Goal: Information Seeking & Learning: Learn about a topic

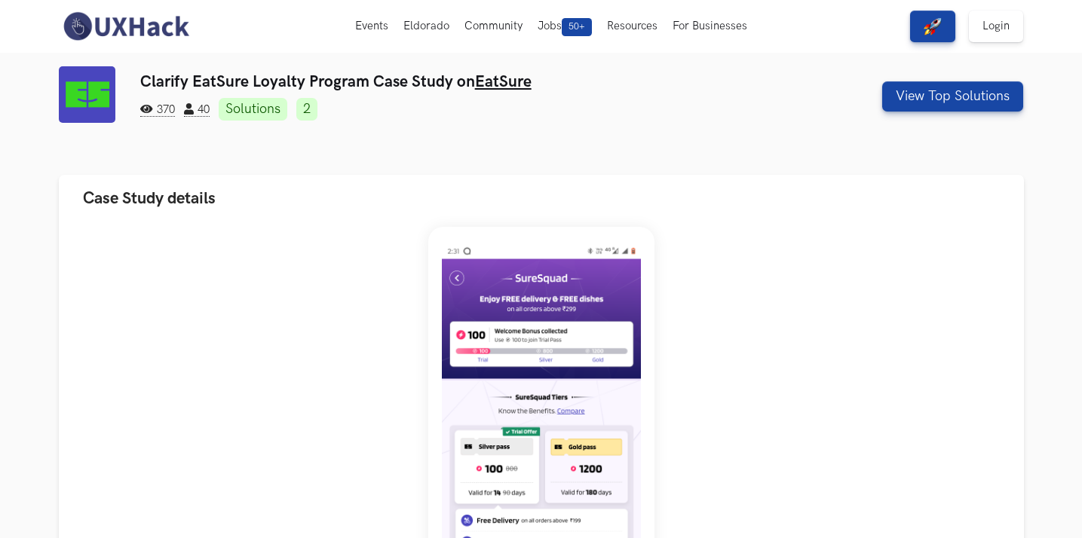
click at [302, 79] on h3 "Clarify EatSure Loyalty Program Case Study on EatSure" at bounding box center [459, 81] width 639 height 19
click at [87, 90] on img at bounding box center [87, 94] width 57 height 57
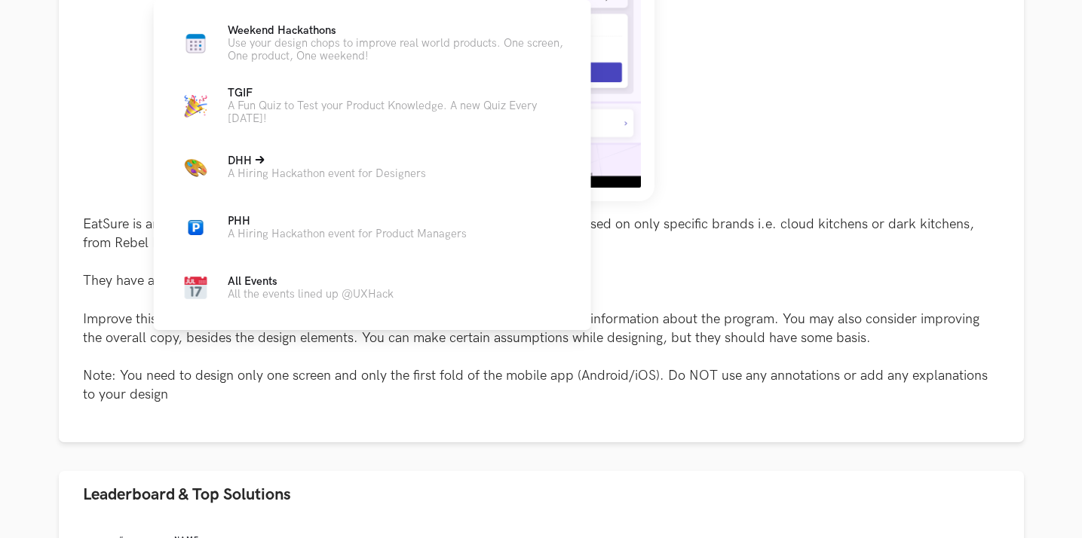
scroll to position [592, 0]
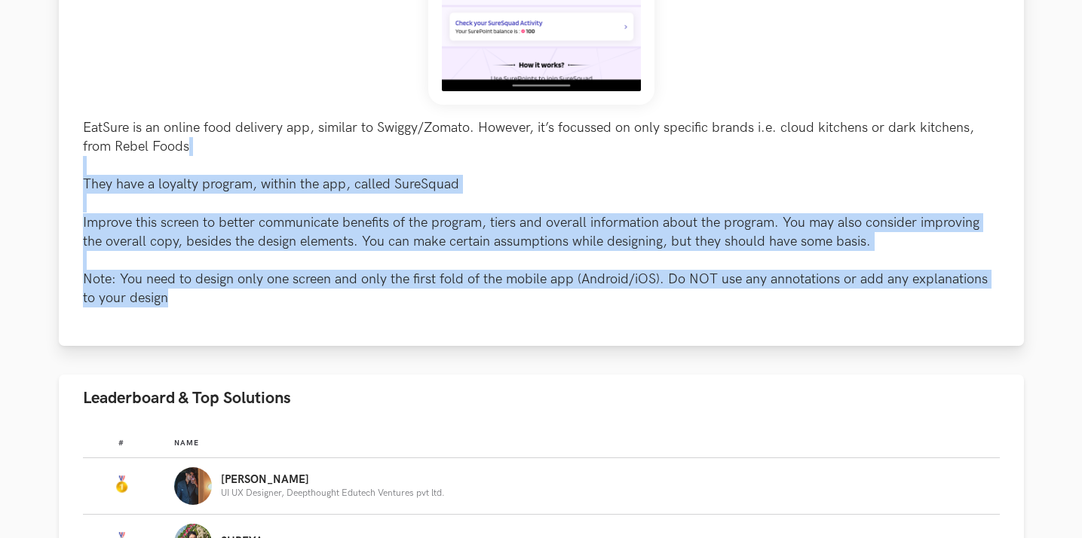
drag, startPoint x: 300, startPoint y: 308, endPoint x: 242, endPoint y: 145, distance: 173.6
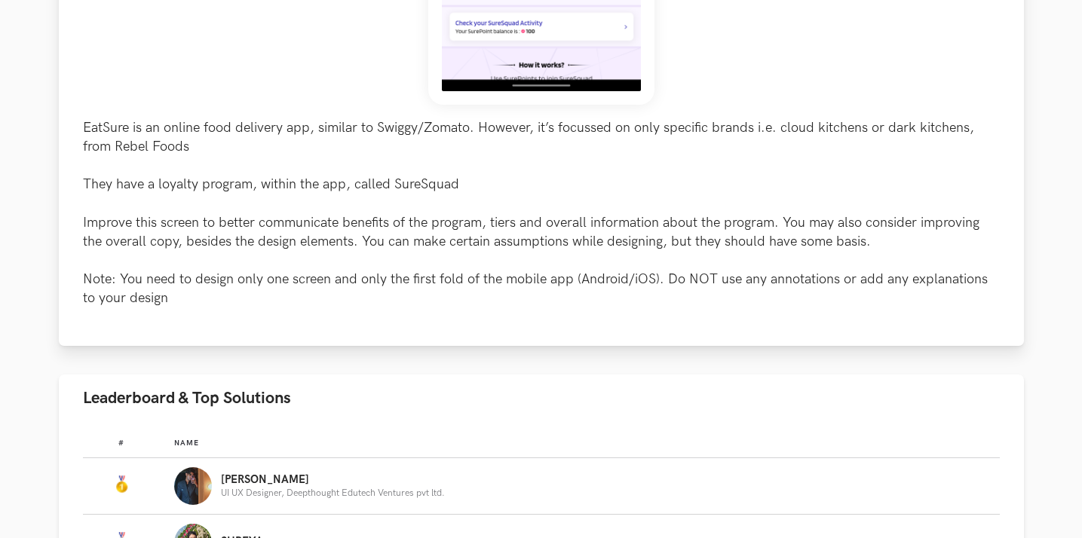
drag, startPoint x: 242, startPoint y: 145, endPoint x: 237, endPoint y: 135, distance: 11.1
click at [237, 135] on p "EatSure is an online food delivery app, similar to Swiggy/Zomato. However, it’s…" at bounding box center [541, 213] width 917 height 190
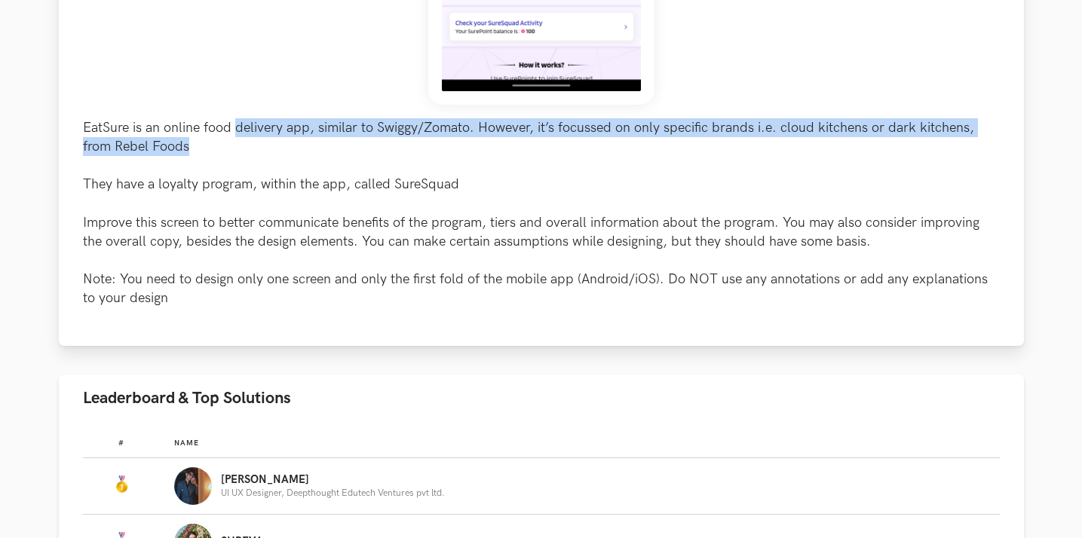
click at [237, 135] on p "EatSure is an online food delivery app, similar to Swiggy/Zomato. However, it’s…" at bounding box center [541, 213] width 917 height 190
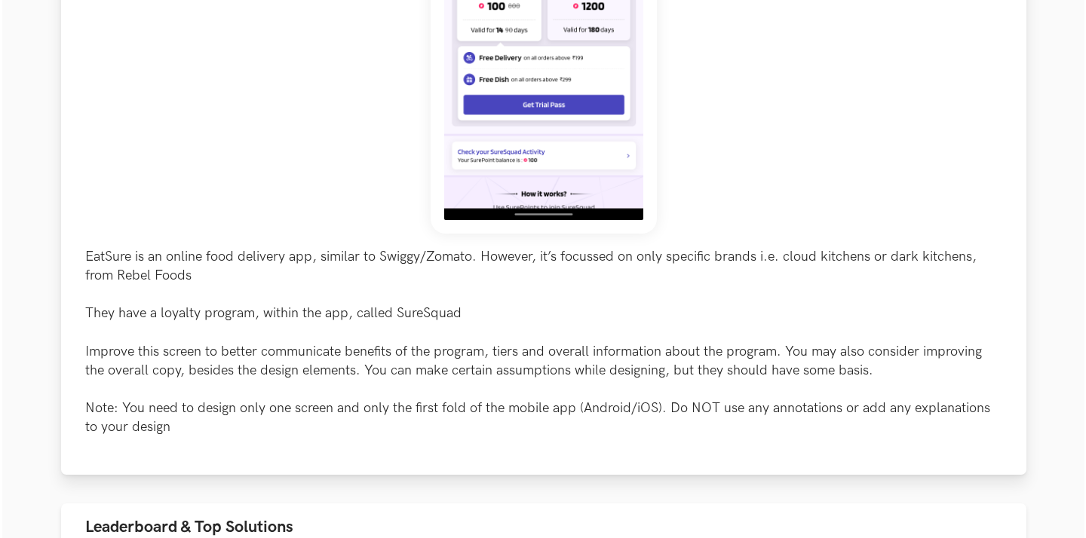
scroll to position [917, 0]
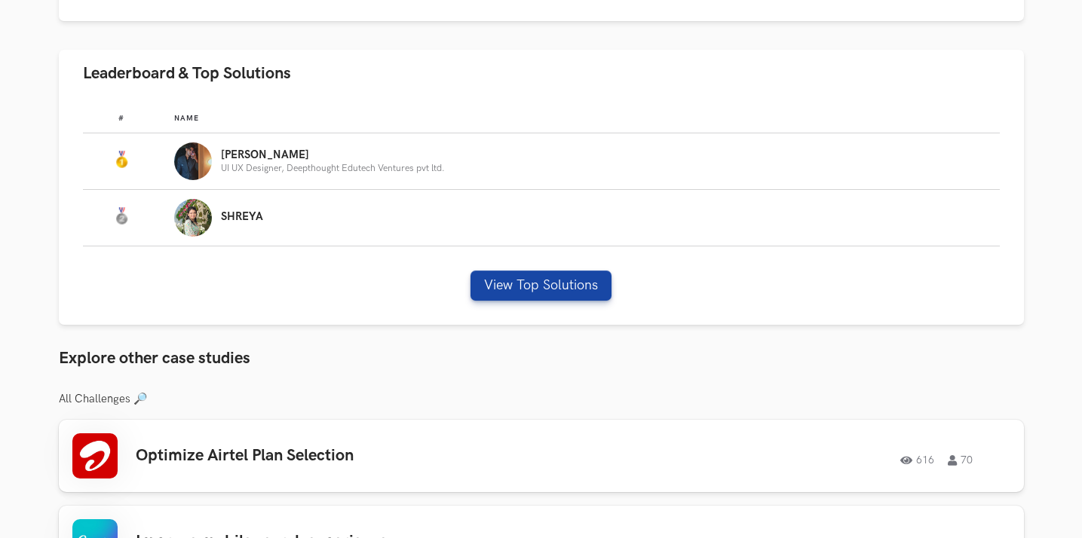
click at [717, 354] on h3 "Explore other case studies" at bounding box center [541, 359] width 965 height 20
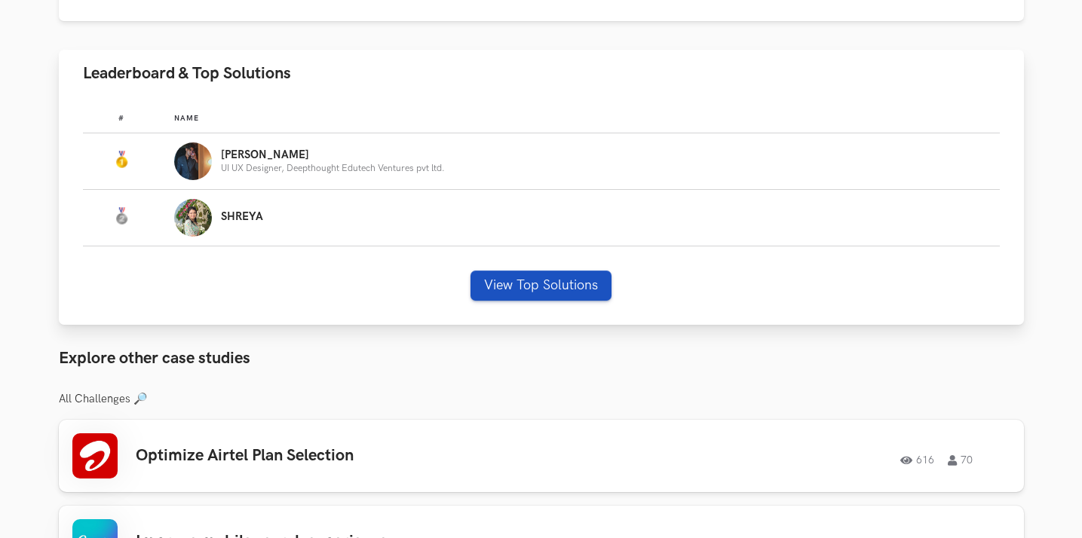
click at [505, 290] on button "View Top Solutions" at bounding box center [540, 286] width 141 height 30
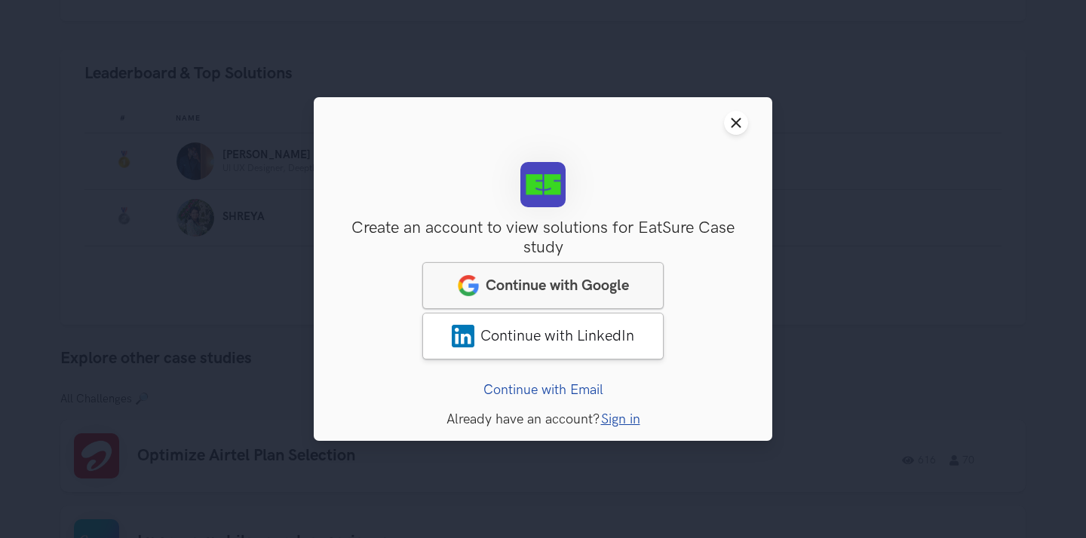
click at [585, 282] on span "Continue with Google" at bounding box center [557, 286] width 143 height 18
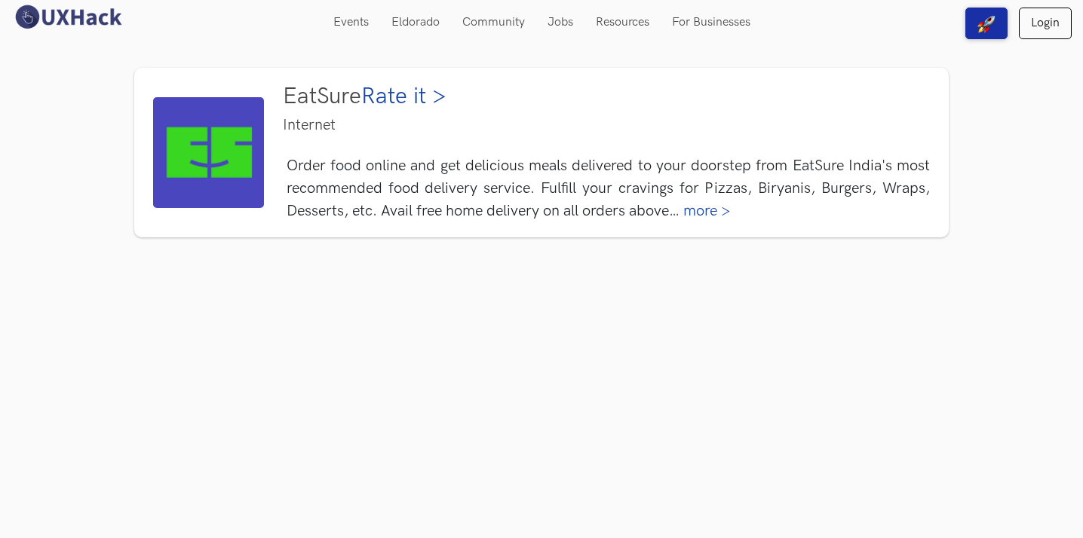
click at [716, 207] on link "more >" at bounding box center [707, 211] width 48 height 18
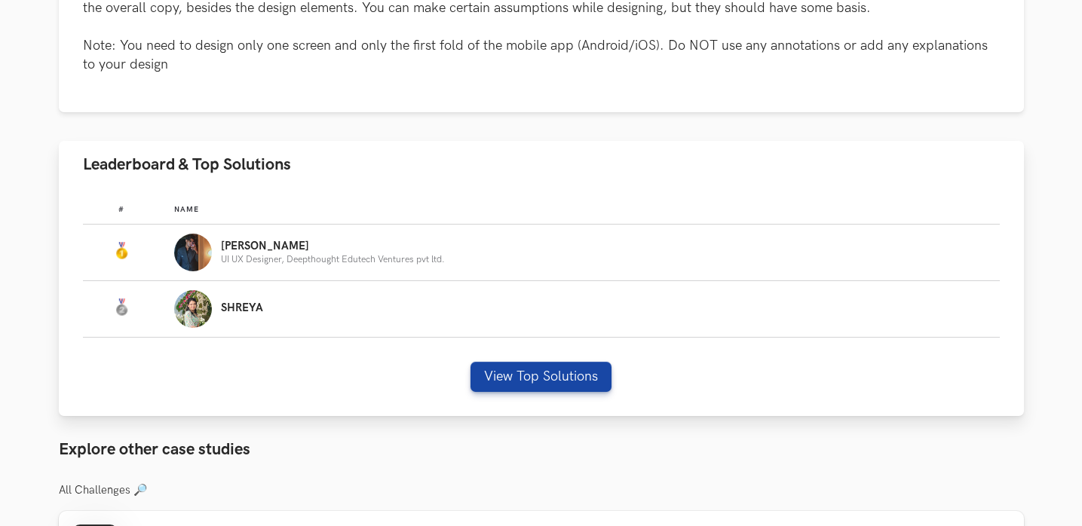
scroll to position [867, 0]
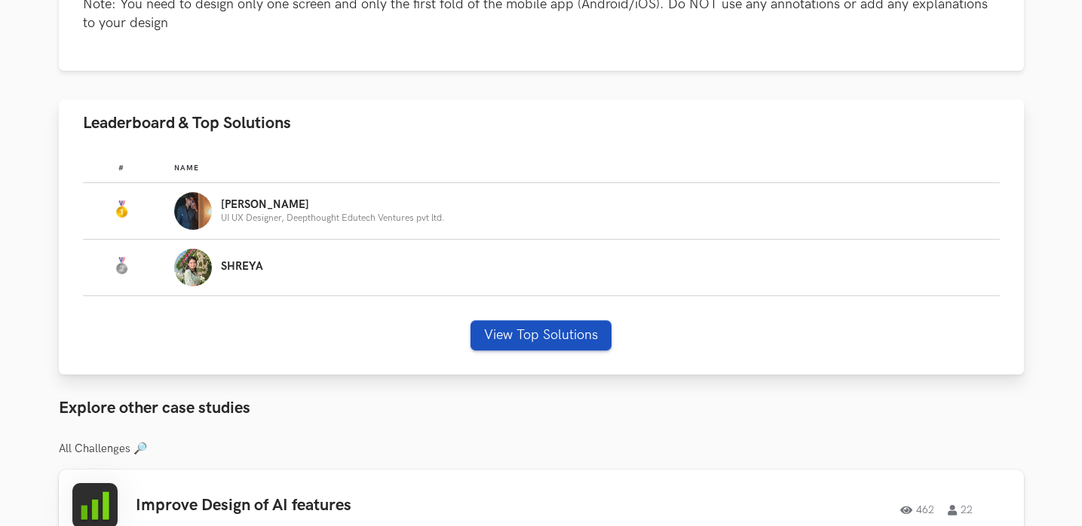
click at [532, 322] on button "View Top Solutions" at bounding box center [540, 335] width 141 height 30
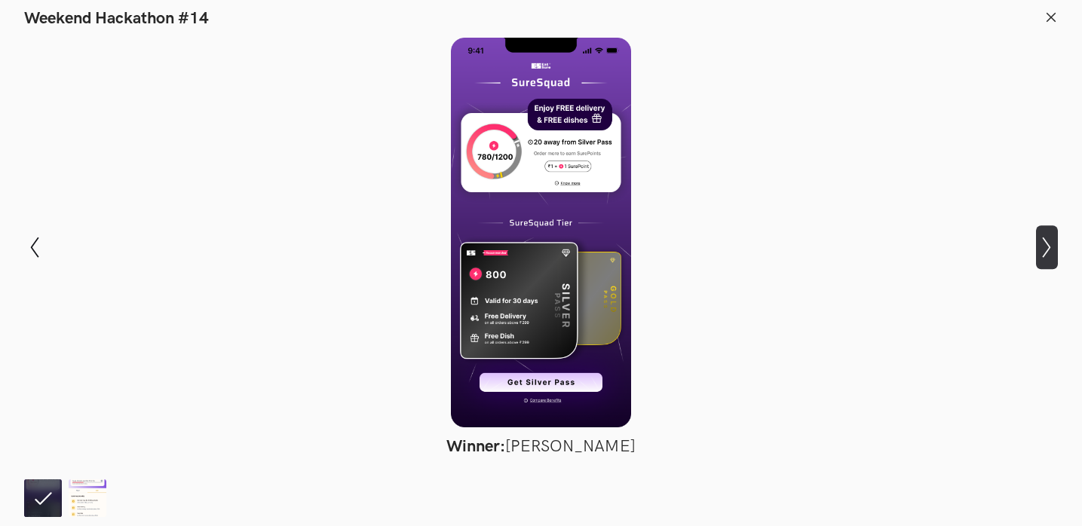
click at [1048, 254] on icon "Show next slide" at bounding box center [1047, 248] width 22 height 22
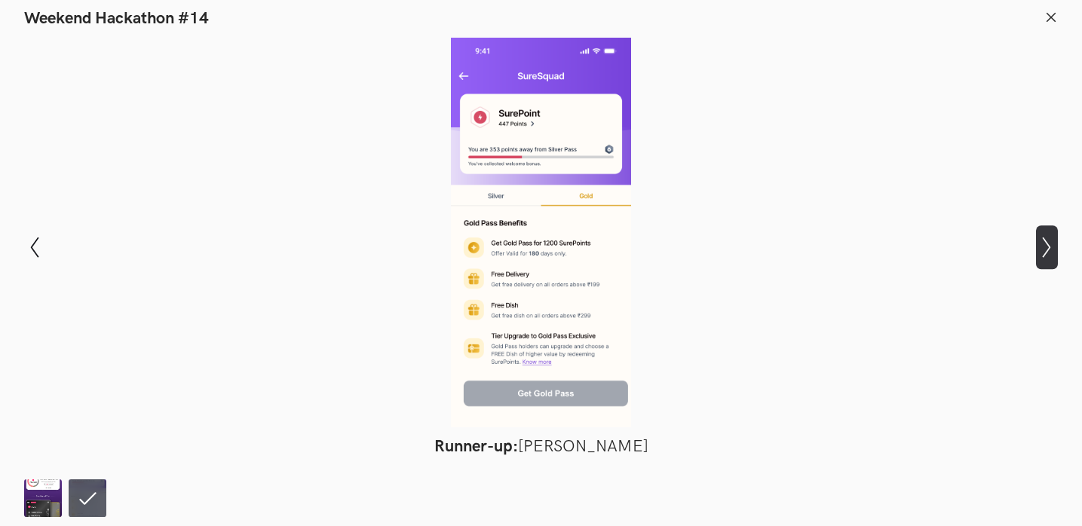
click at [1048, 254] on icon "Show next slide" at bounding box center [1047, 248] width 22 height 22
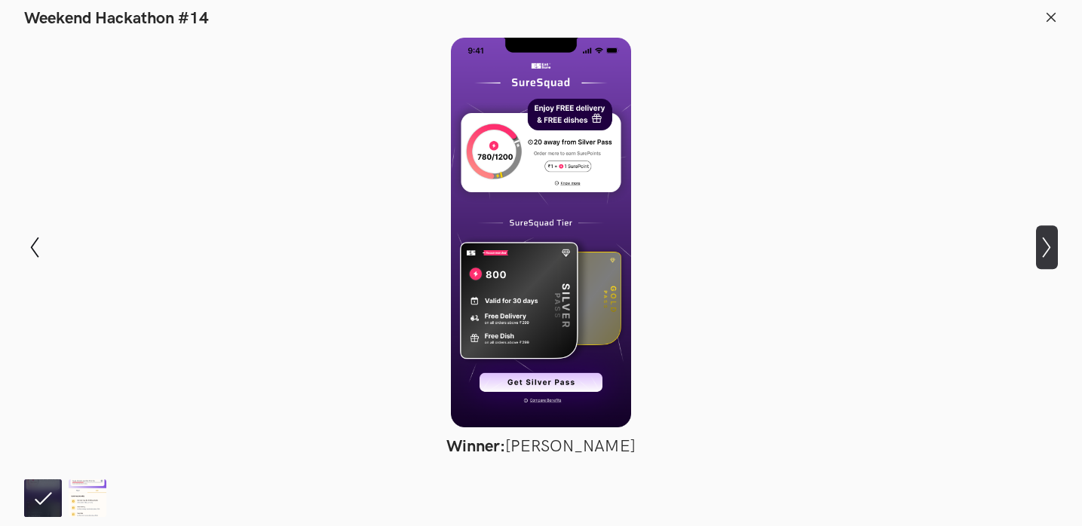
click at [1048, 254] on icon "Show next slide" at bounding box center [1047, 248] width 22 height 22
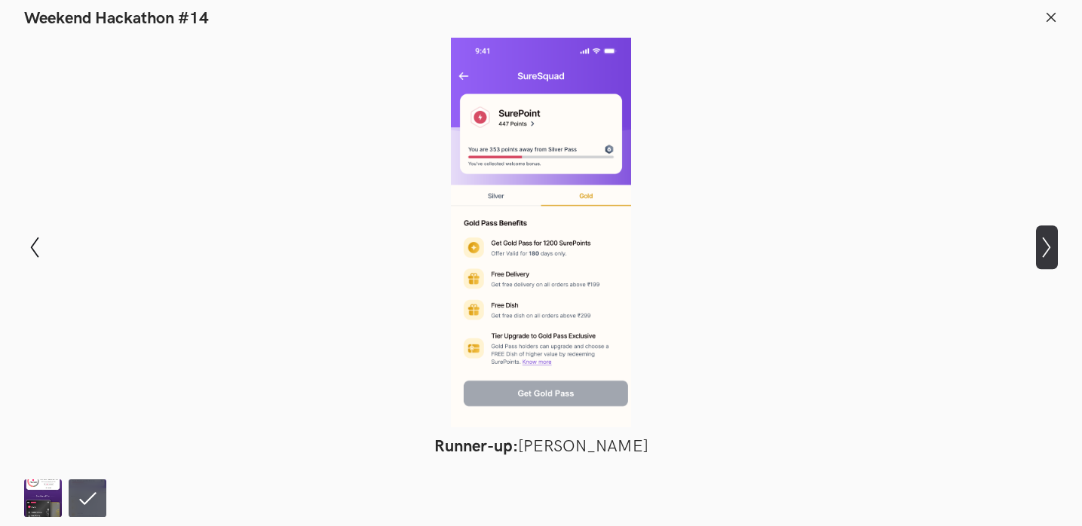
click at [1048, 254] on icon "Show next slide" at bounding box center [1047, 248] width 22 height 22
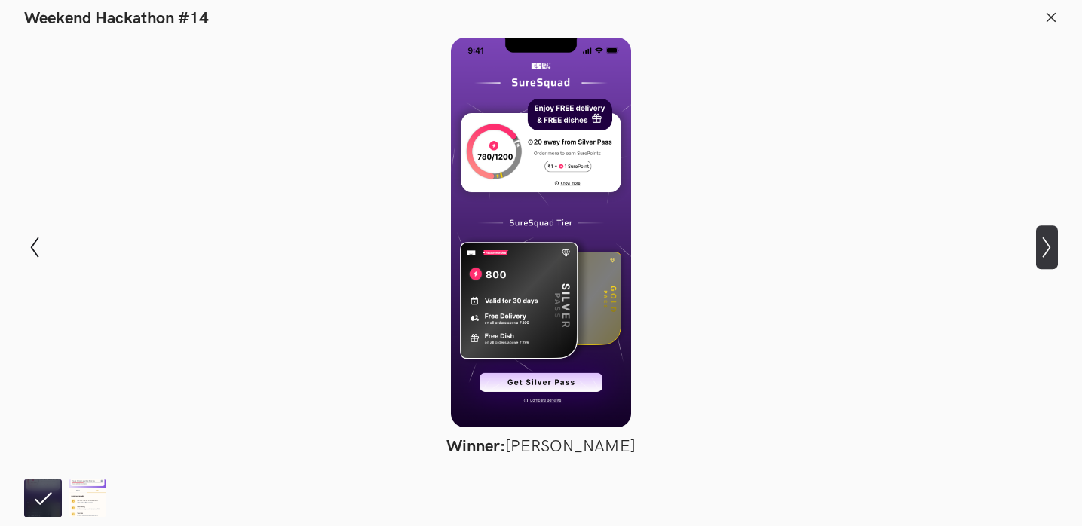
click at [1048, 254] on icon "Show next slide" at bounding box center [1047, 248] width 22 height 22
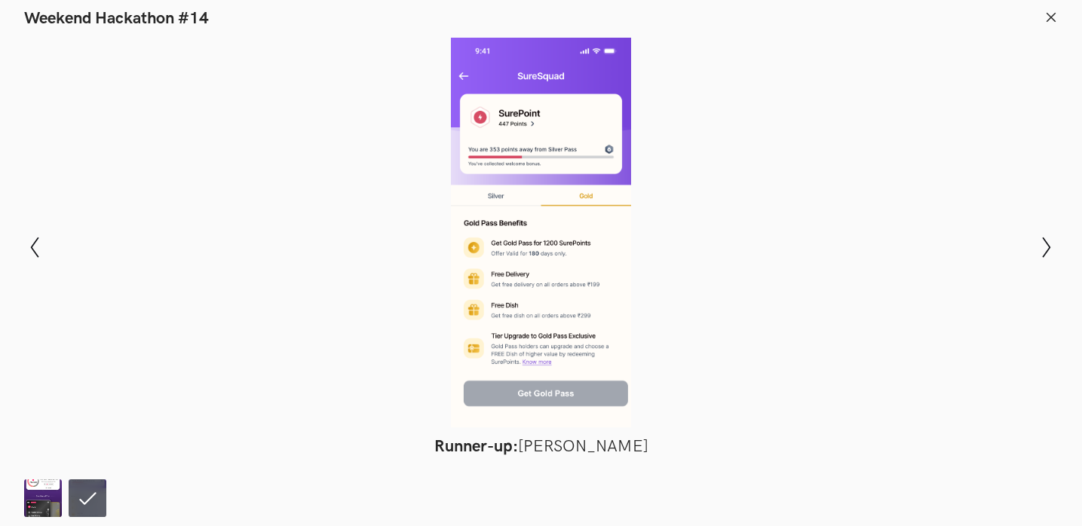
click at [1043, 29] on div "Modal Gallery Slideshow Winner: [PERSON_NAME] Runner-up: [PERSON_NAME] Show pre…" at bounding box center [541, 247] width 1082 height 437
click at [1047, 18] on icon at bounding box center [1051, 18] width 14 height 14
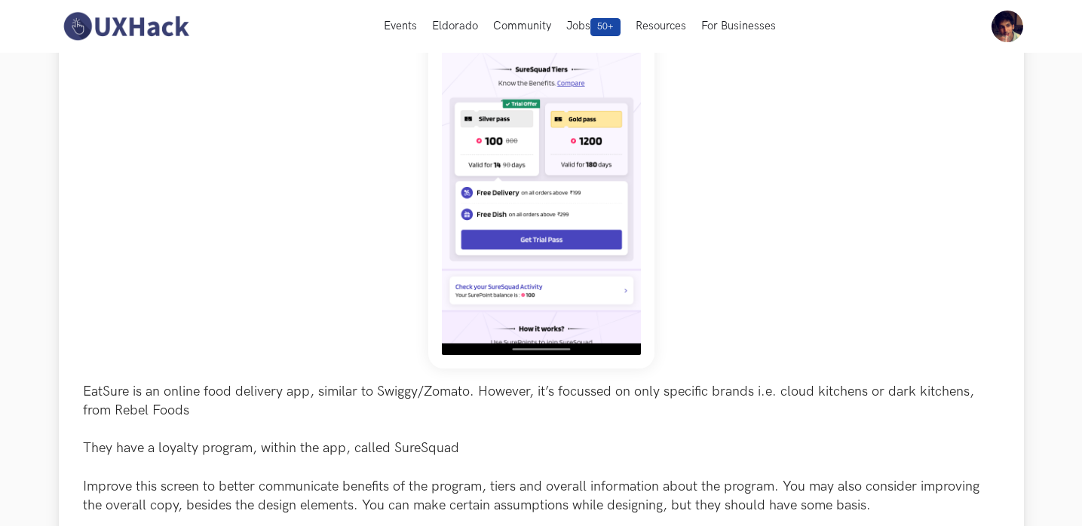
scroll to position [213, 0]
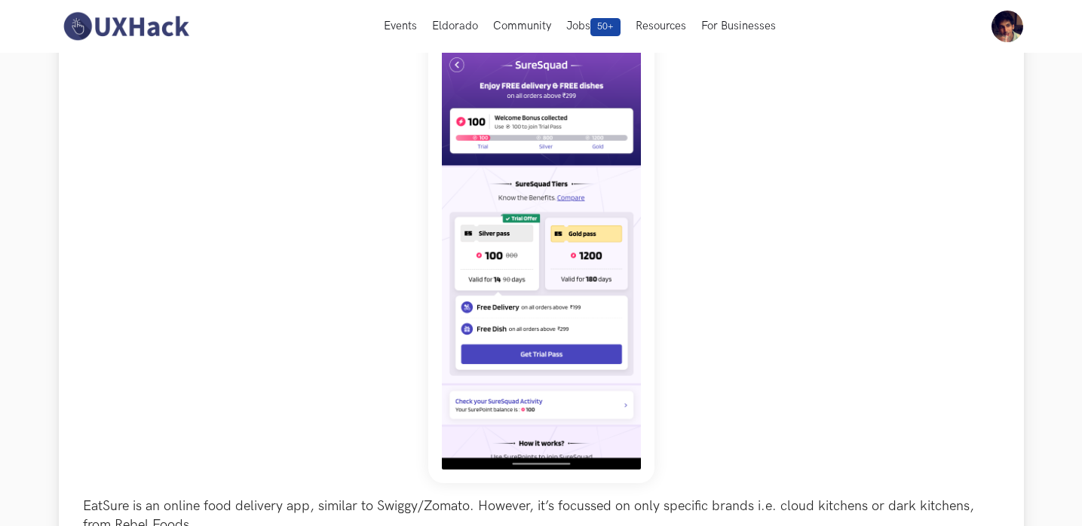
click at [582, 253] on img at bounding box center [541, 249] width 226 height 470
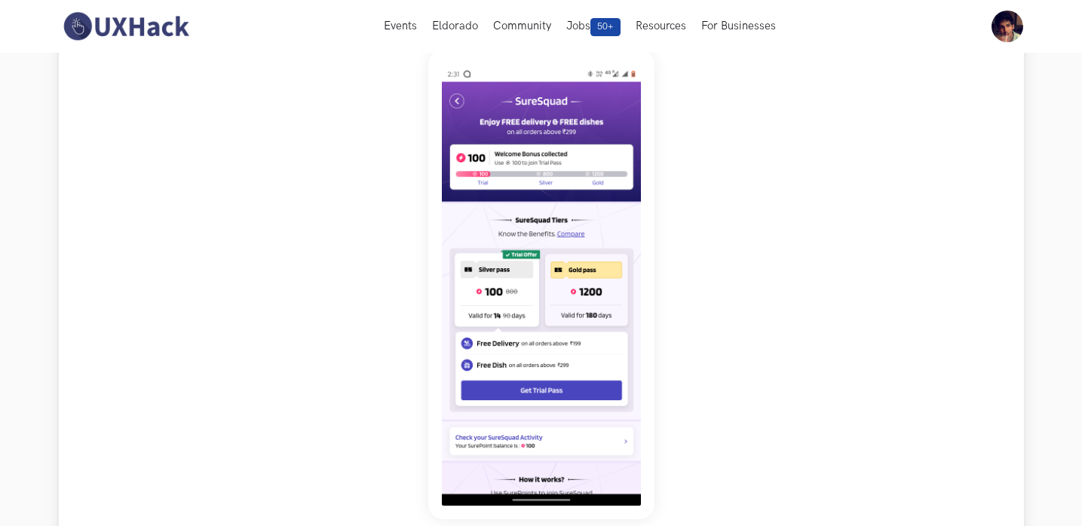
scroll to position [162, 0]
